Goal: Task Accomplishment & Management: Use online tool/utility

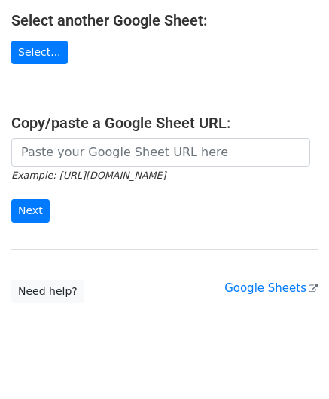
scroll to position [198, 0]
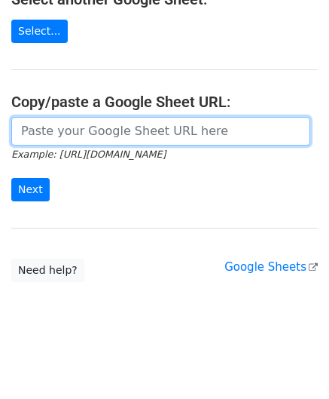
click at [47, 121] on input "url" at bounding box center [160, 131] width 299 height 29
paste input "[URL][DOMAIN_NAME]"
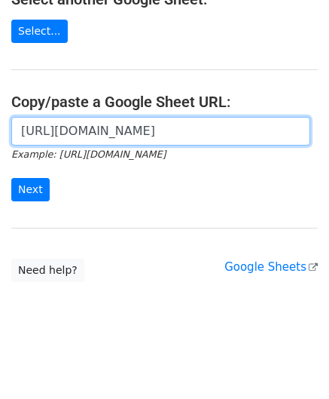
scroll to position [0, 338]
type input "[URL][DOMAIN_NAME]"
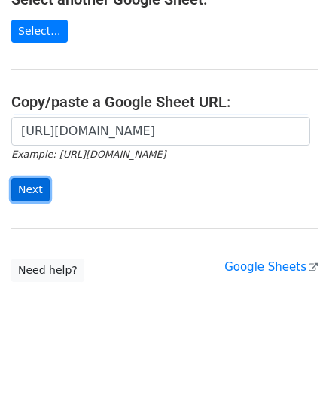
drag, startPoint x: 27, startPoint y: 183, endPoint x: 21, endPoint y: 192, distance: 10.9
click at [27, 182] on input "Next" at bounding box center [30, 189] width 38 height 23
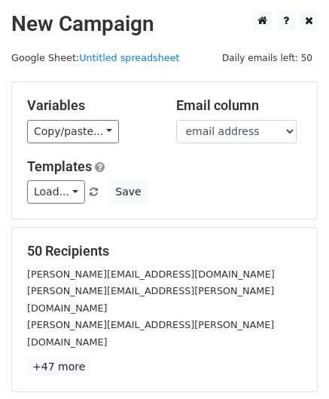
scroll to position [184, 0]
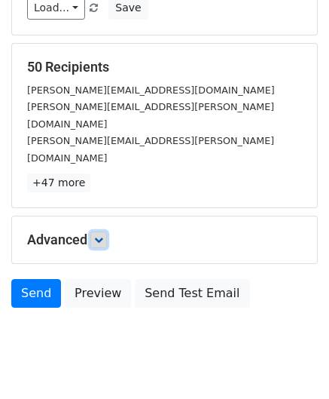
click at [107, 231] on link at bounding box center [98, 239] width 17 height 17
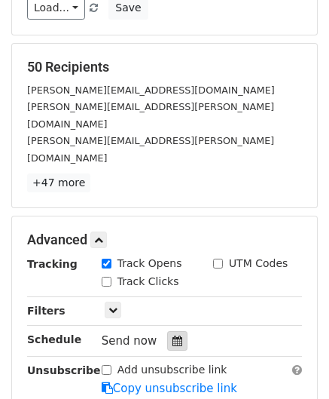
click at [173, 335] on icon at bounding box center [178, 340] width 10 height 11
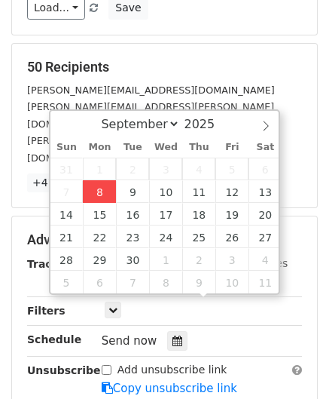
type input "[DATE] 12:00"
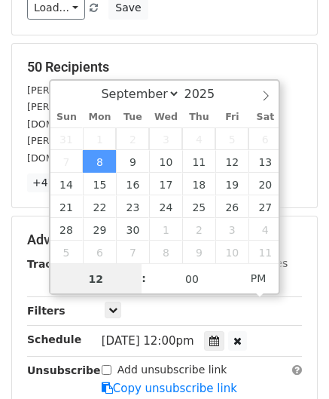
paste input "Hour"
type input "2"
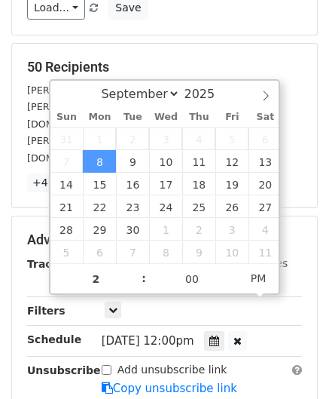
type input "[DATE] 14:00"
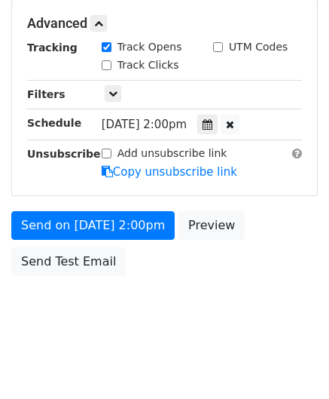
scroll to position [366, 0]
